Goal: Task Accomplishment & Management: Contribute content

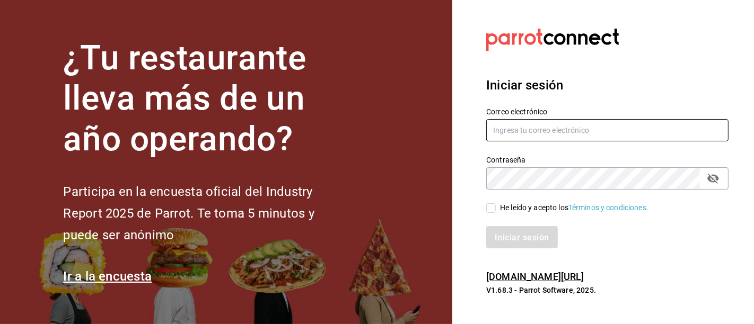
type input "carolina.verdugo.sierras@gmail.com"
click at [488, 205] on input "He leído y acepto los Términos y condiciones." at bounding box center [491, 209] width 10 height 10
checkbox input "true"
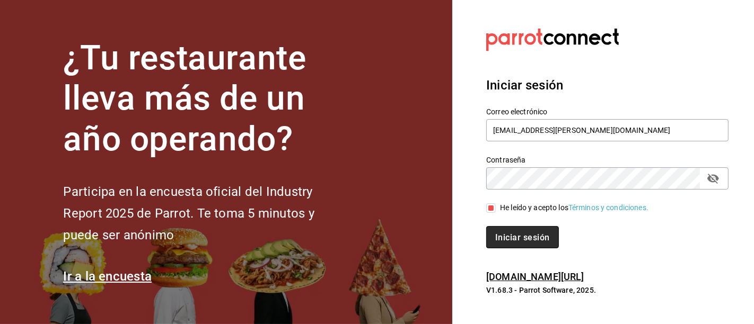
click at [505, 242] on font "Iniciar sesión" at bounding box center [522, 238] width 54 height 10
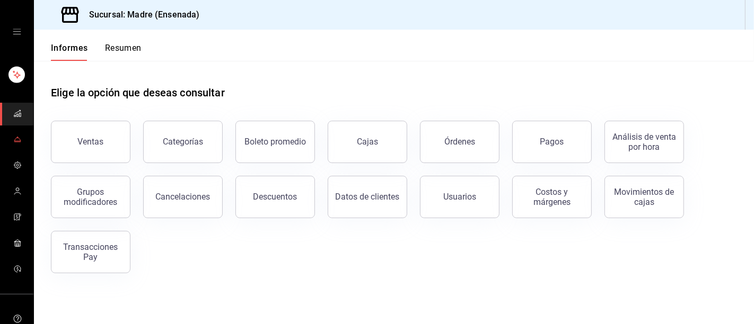
click at [19, 145] on link "carpetas de buzón" at bounding box center [16, 140] width 33 height 23
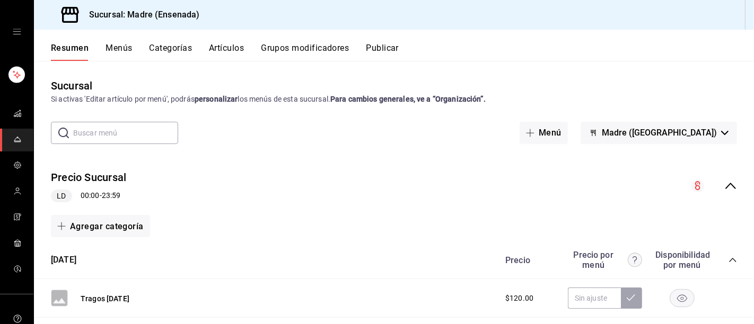
click at [20, 34] on div "carpetas de buzón" at bounding box center [16, 32] width 33 height 64
click at [221, 47] on font "Artículos" at bounding box center [226, 48] width 35 height 10
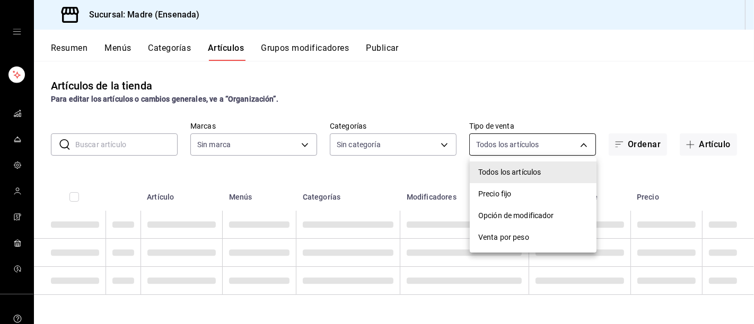
type input "c51d0254-b34f-41a1-abea-2d0b719232bd"
click at [575, 149] on body "Sucursal: Madre (Ensenada) Resumen Menús Categorías Artículos Grupos modificado…" at bounding box center [377, 162] width 754 height 324
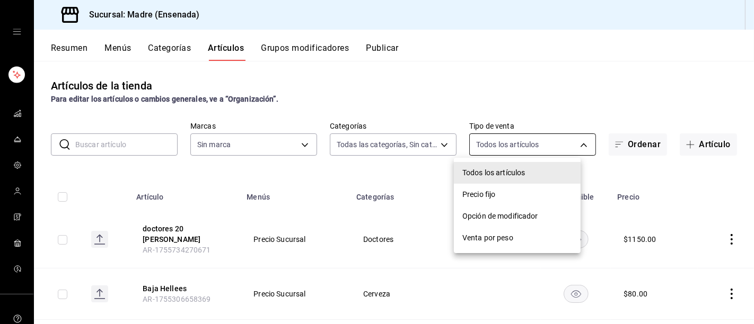
type input "e7004376-c346-4103-9860-dd2754f2bd8c,8f08fc1d-3068-4c6c-8cde-831b1c2f0328,cc5b8…"
click at [682, 138] on div at bounding box center [377, 162] width 754 height 324
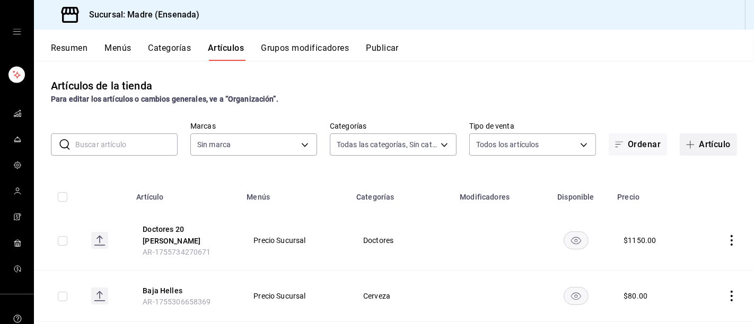
click at [686, 144] on span "button" at bounding box center [692, 144] width 13 height 8
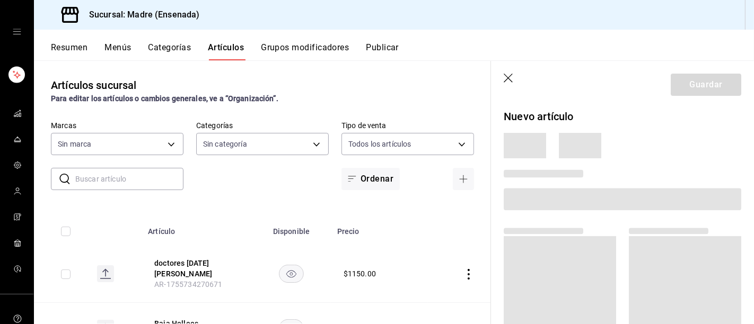
type input "e7004376-c346-4103-9860-dd2754f2bd8c,8f08fc1d-3068-4c6c-8cde-831b1c2f0328,cc5b8…"
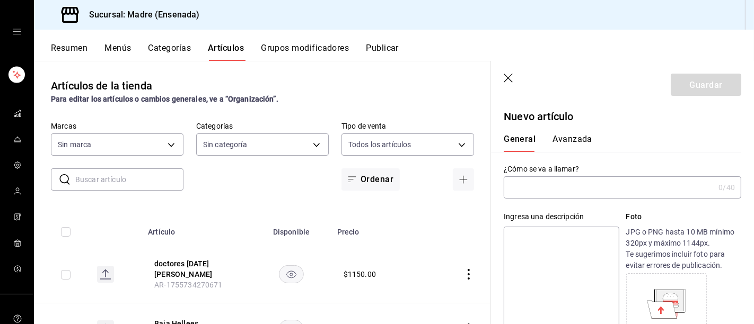
type input "c51d0254-b34f-41a1-abea-2d0b719232bd"
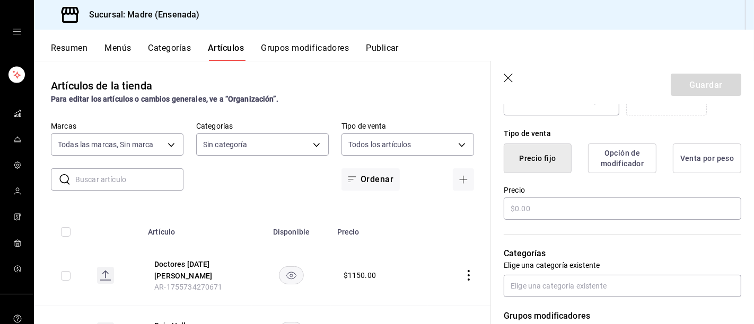
scroll to position [265, 0]
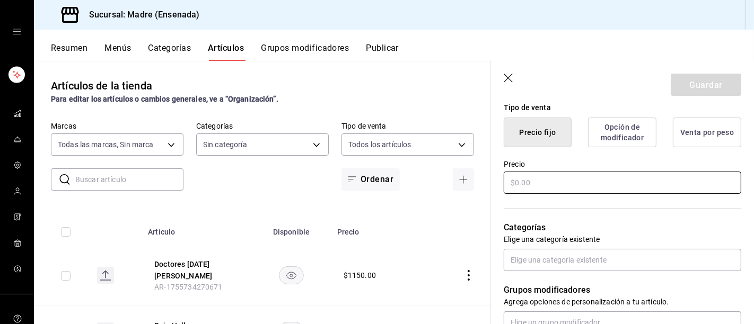
type input "Aniversario 7"
click at [716, 194] on input "text" at bounding box center [622, 183] width 237 height 22
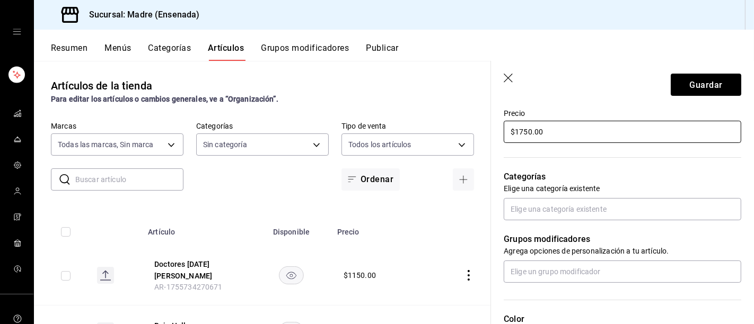
scroll to position [321, 0]
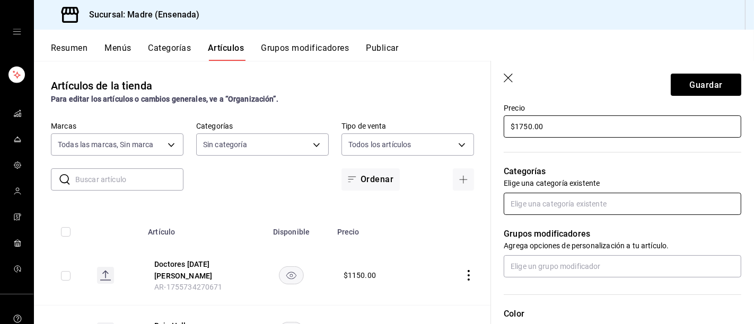
type input "$1750.00"
click at [713, 215] on input "text" at bounding box center [622, 204] width 237 height 22
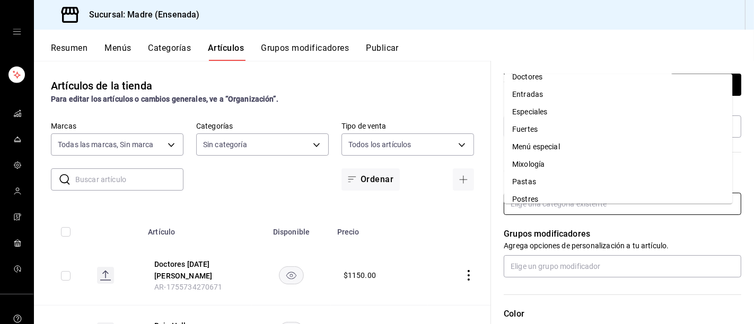
scroll to position [108, 0]
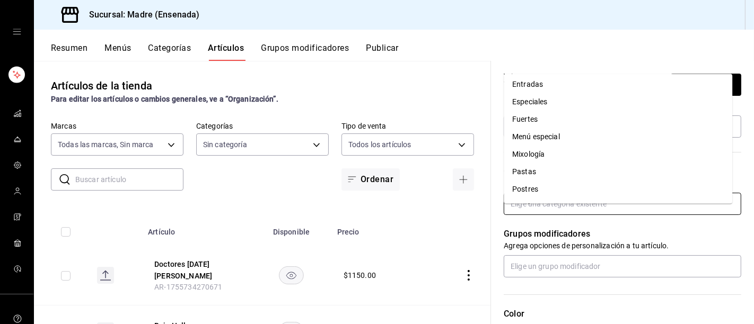
click at [577, 134] on li "Menú especial" at bounding box center [618, 136] width 228 height 17
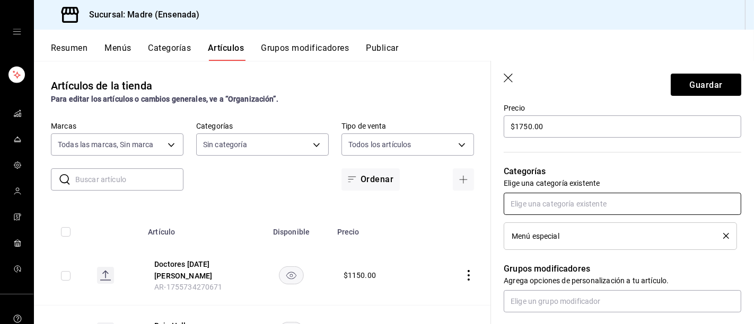
scroll to position [453, 0]
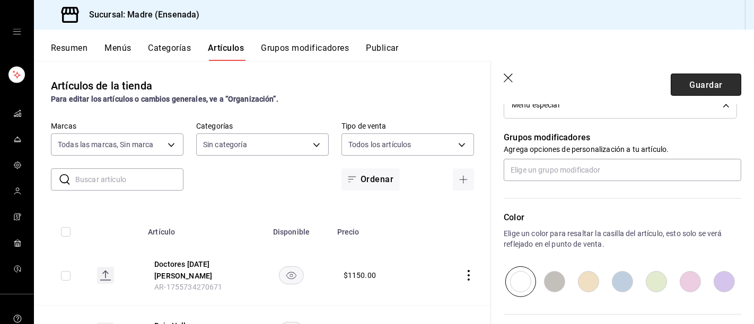
click at [693, 87] on font "Guardar" at bounding box center [705, 85] width 33 height 10
